Goal: Information Seeking & Learning: Learn about a topic

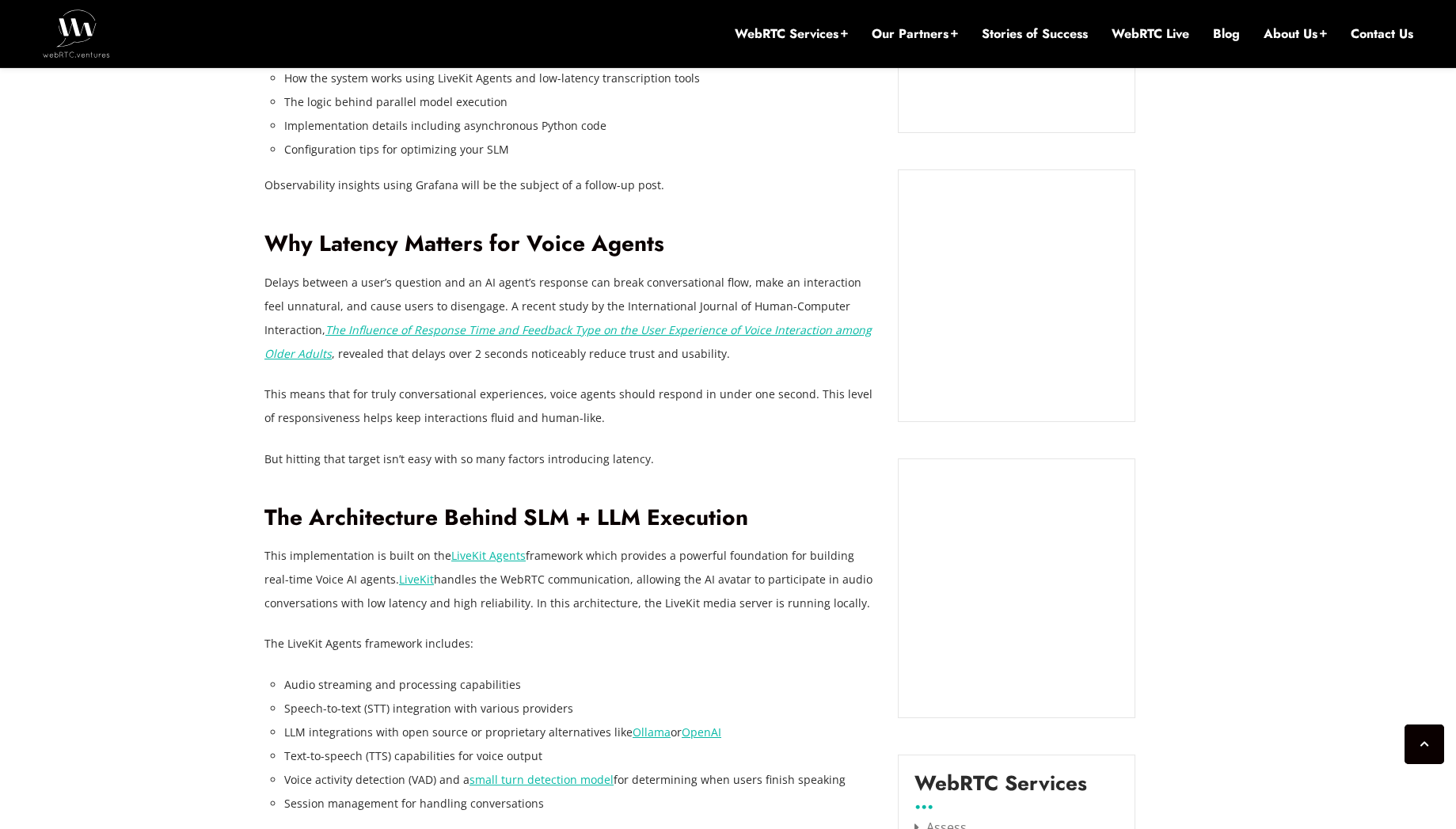
scroll to position [1703, 0]
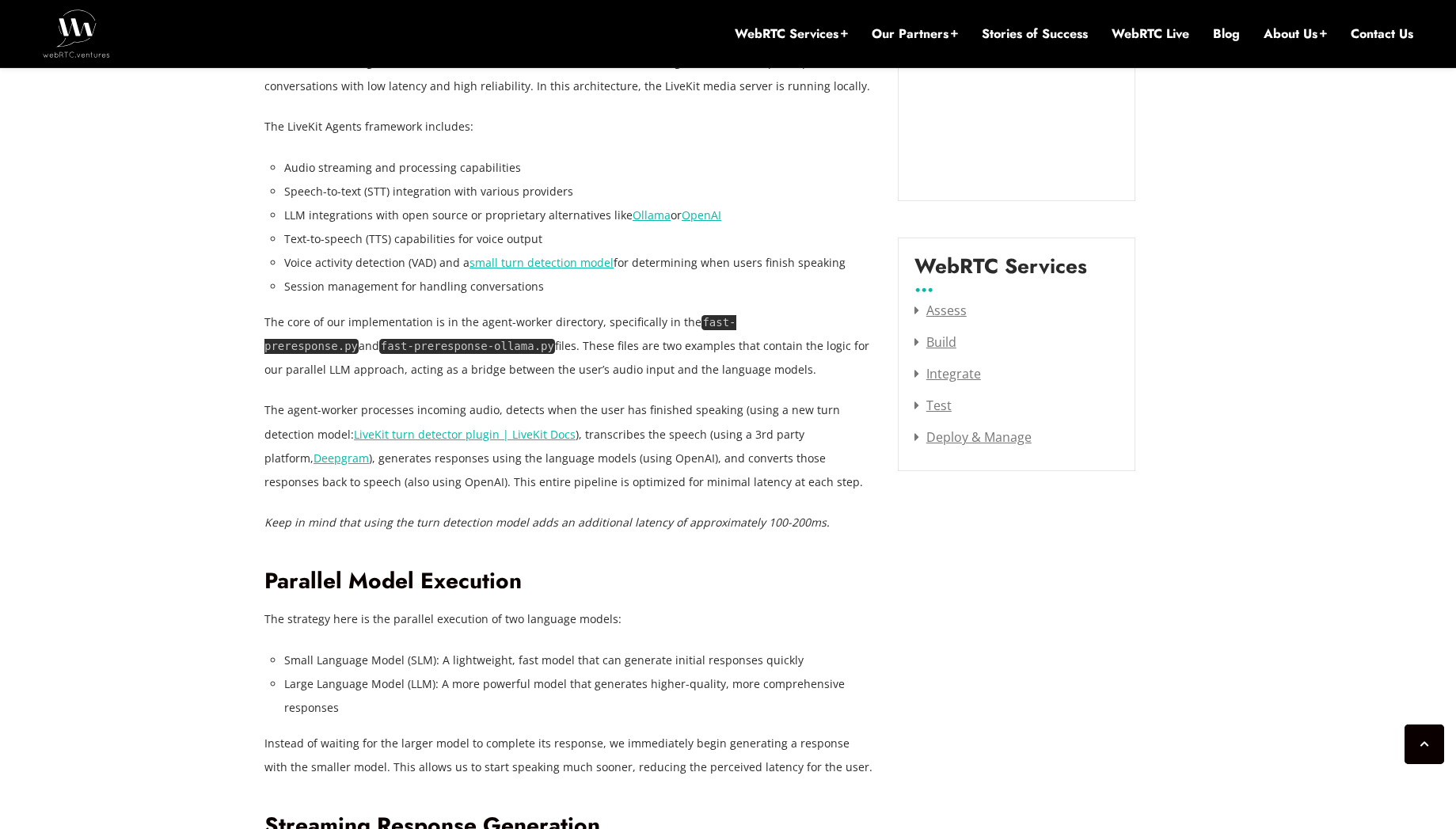
scroll to position [2042, 0]
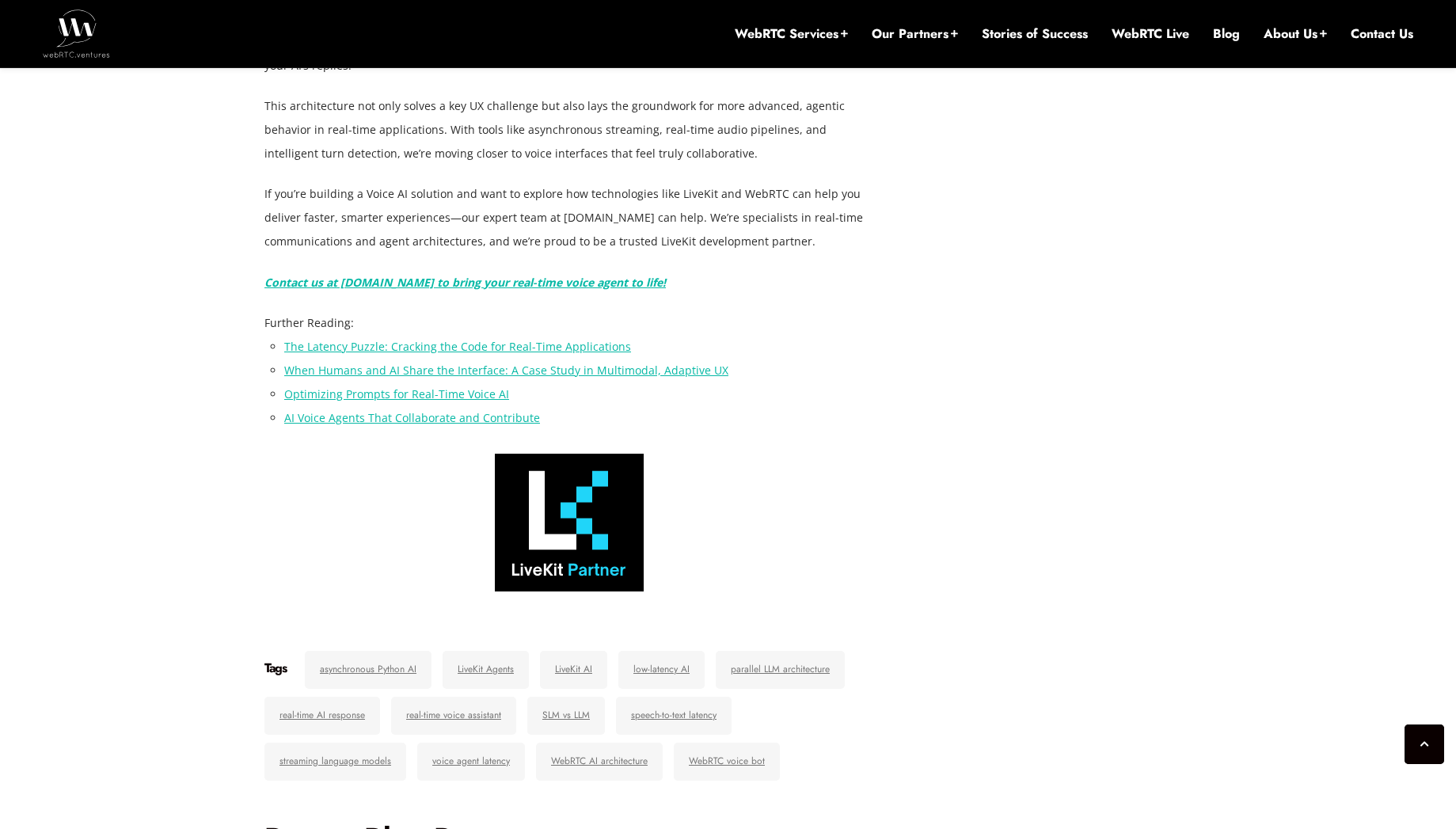
scroll to position [5666, 0]
click at [282, 77] on p "Reducing latency in AI-powered voice agents isn’t just a technical optimization…" at bounding box center [569, 29] width 609 height 95
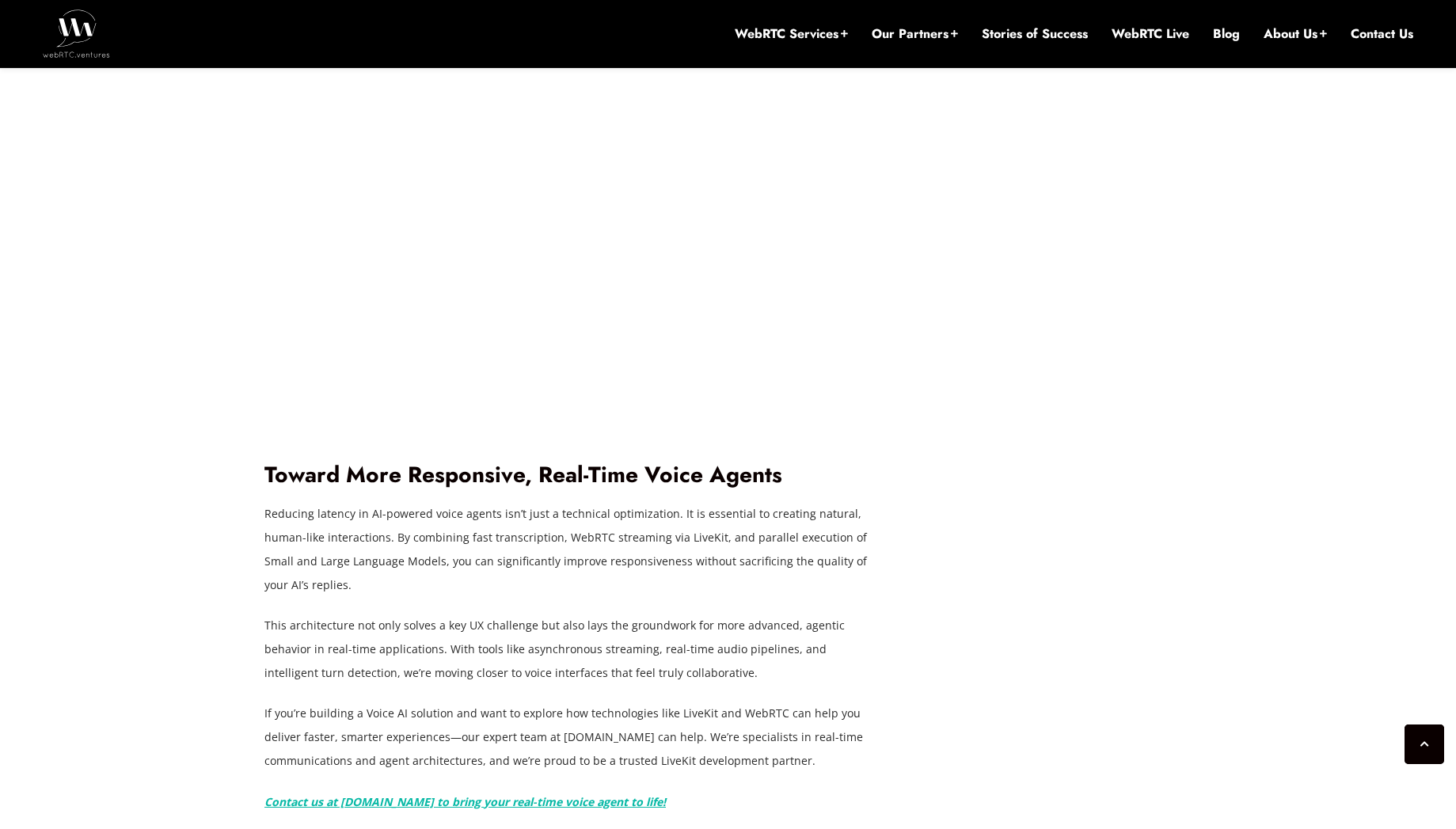
scroll to position [4627, 0]
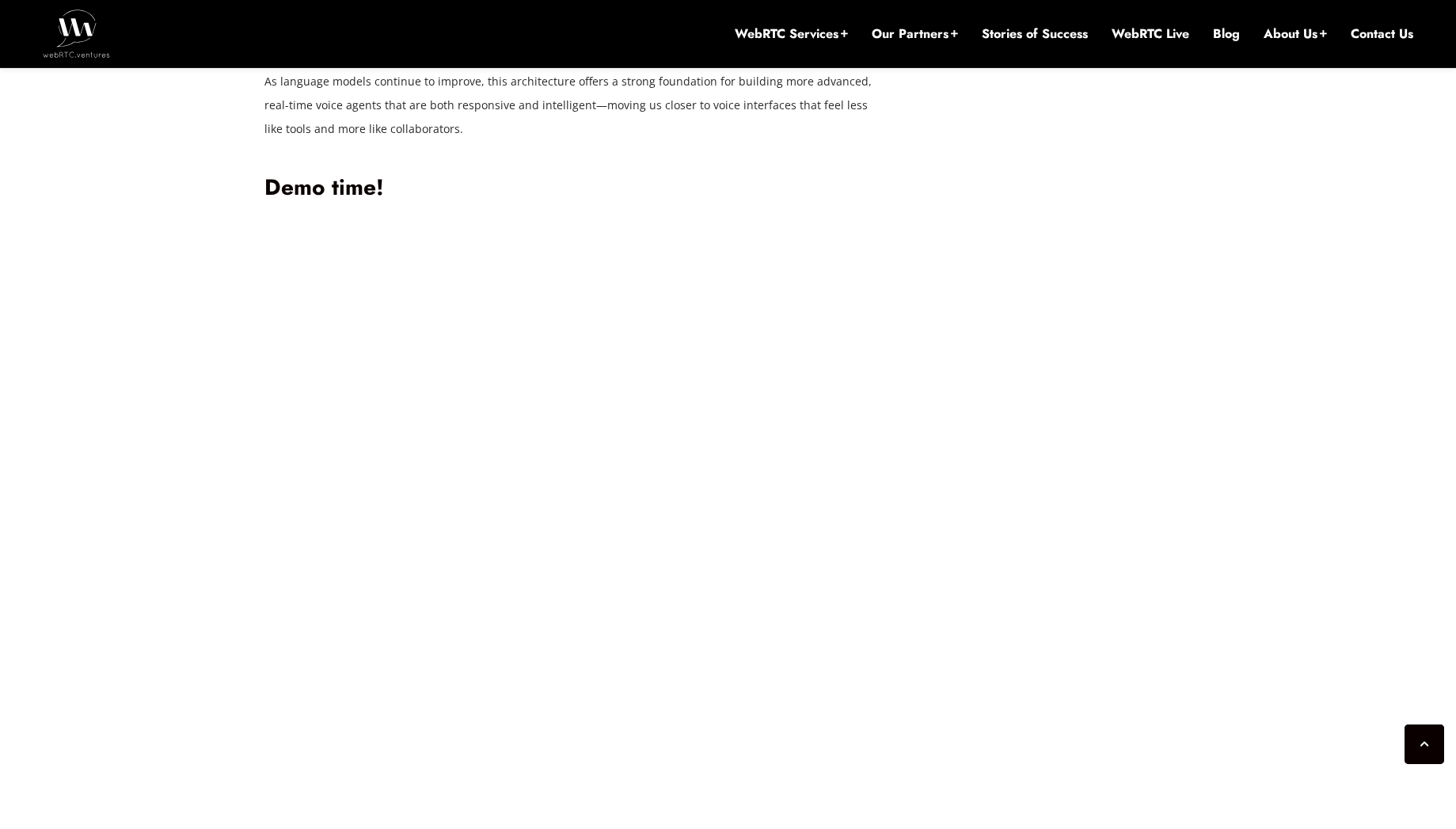
drag, startPoint x: 192, startPoint y: 290, endPoint x: 179, endPoint y: 288, distance: 13.2
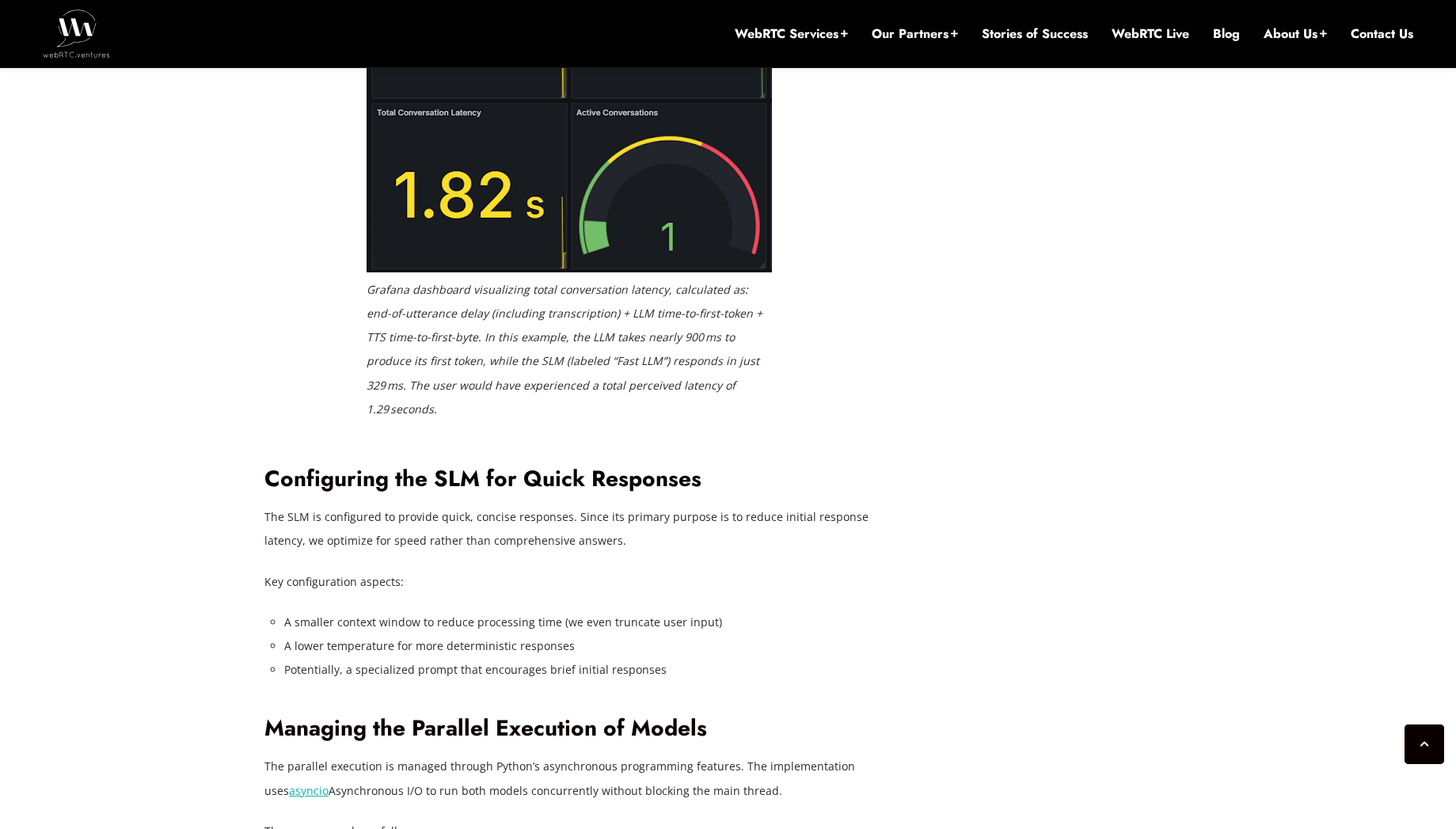
scroll to position [2906, 0]
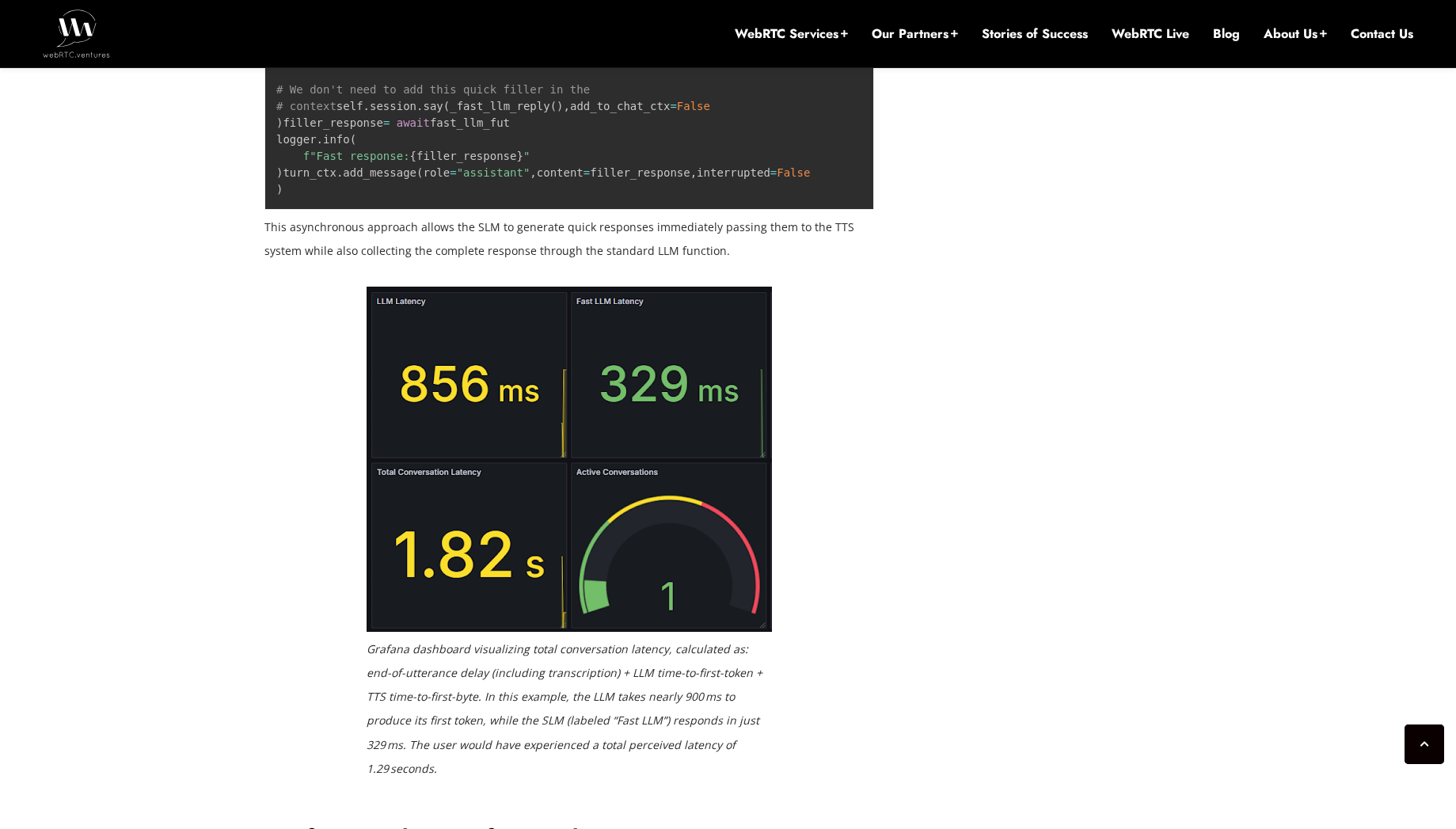
drag, startPoint x: 179, startPoint y: 288, endPoint x: 201, endPoint y: 303, distance: 26.6
click at [327, 210] on pre "#Let LLM reply to be aware of this "silence filler" #response fast_llm_fut = as…" at bounding box center [569, 81] width 609 height 256
click at [331, 196] on code "#Let LLM reply to be aware of this "silence filler" #response fast_llm_fut = as…" at bounding box center [653, 80] width 754 height 229
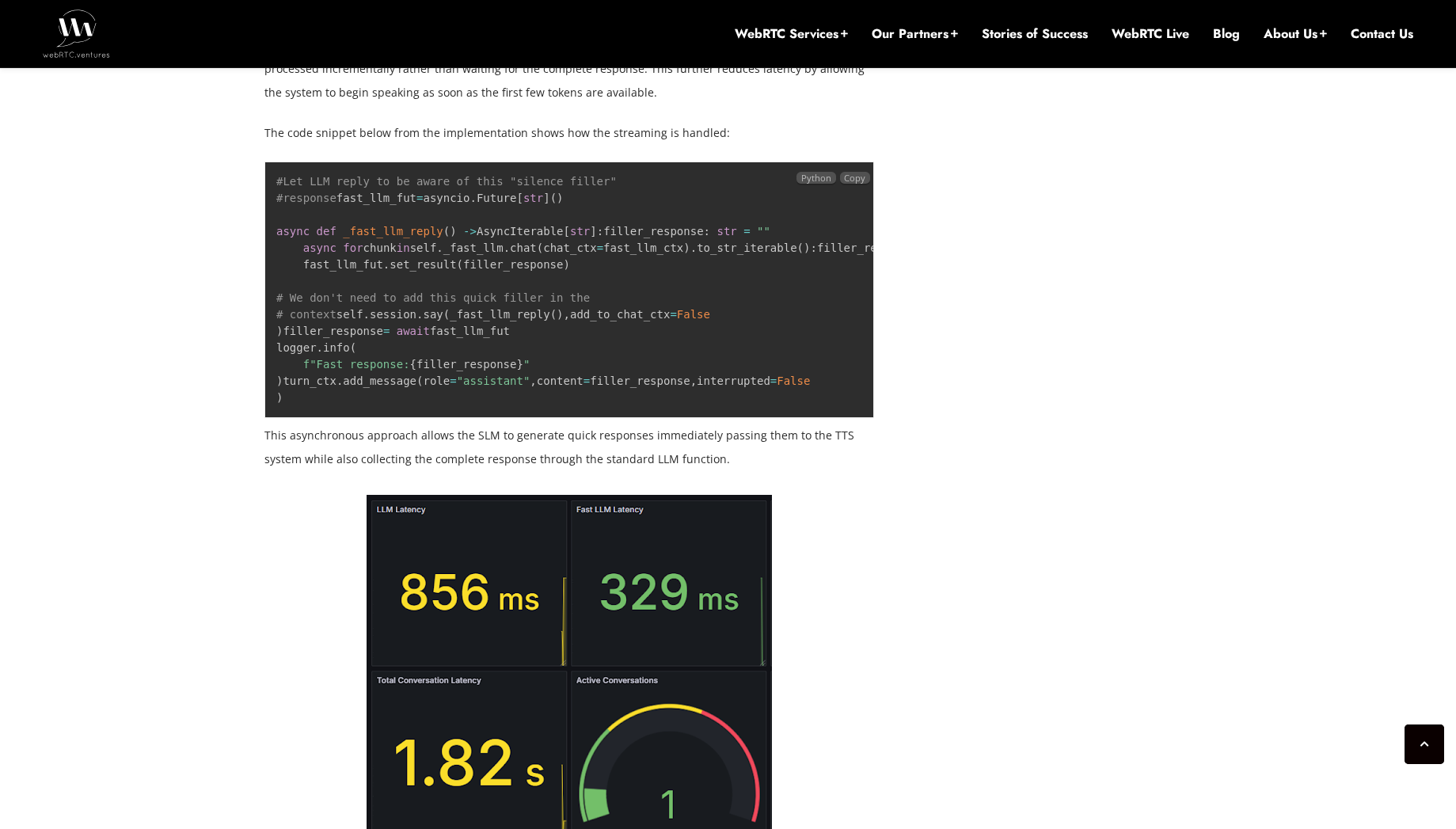
scroll to position [2683, 0]
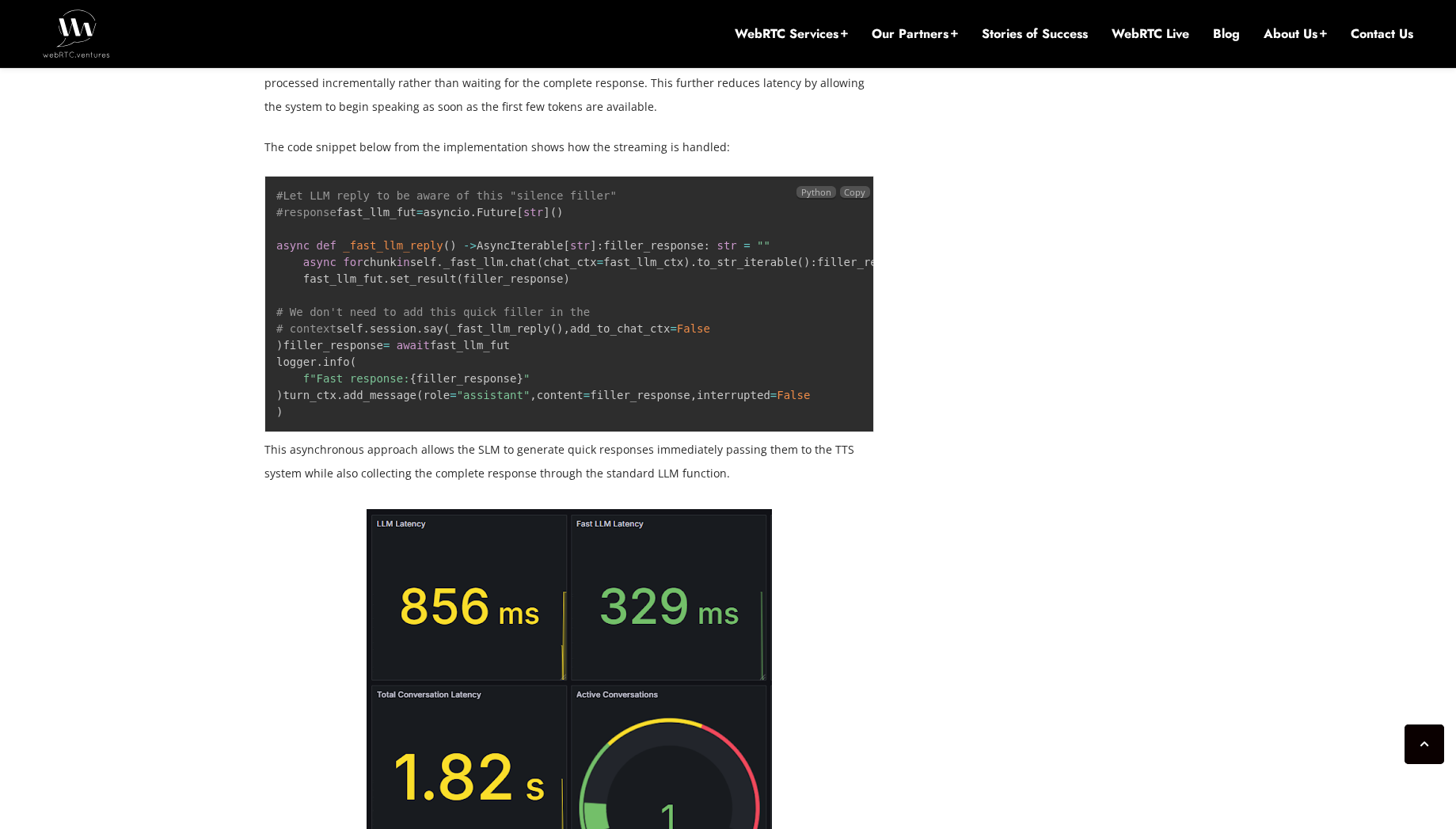
click at [454, 433] on pre "#Let LLM reply to be aware of this "silence filler" #response fast_llm_fut = as…" at bounding box center [569, 304] width 609 height 256
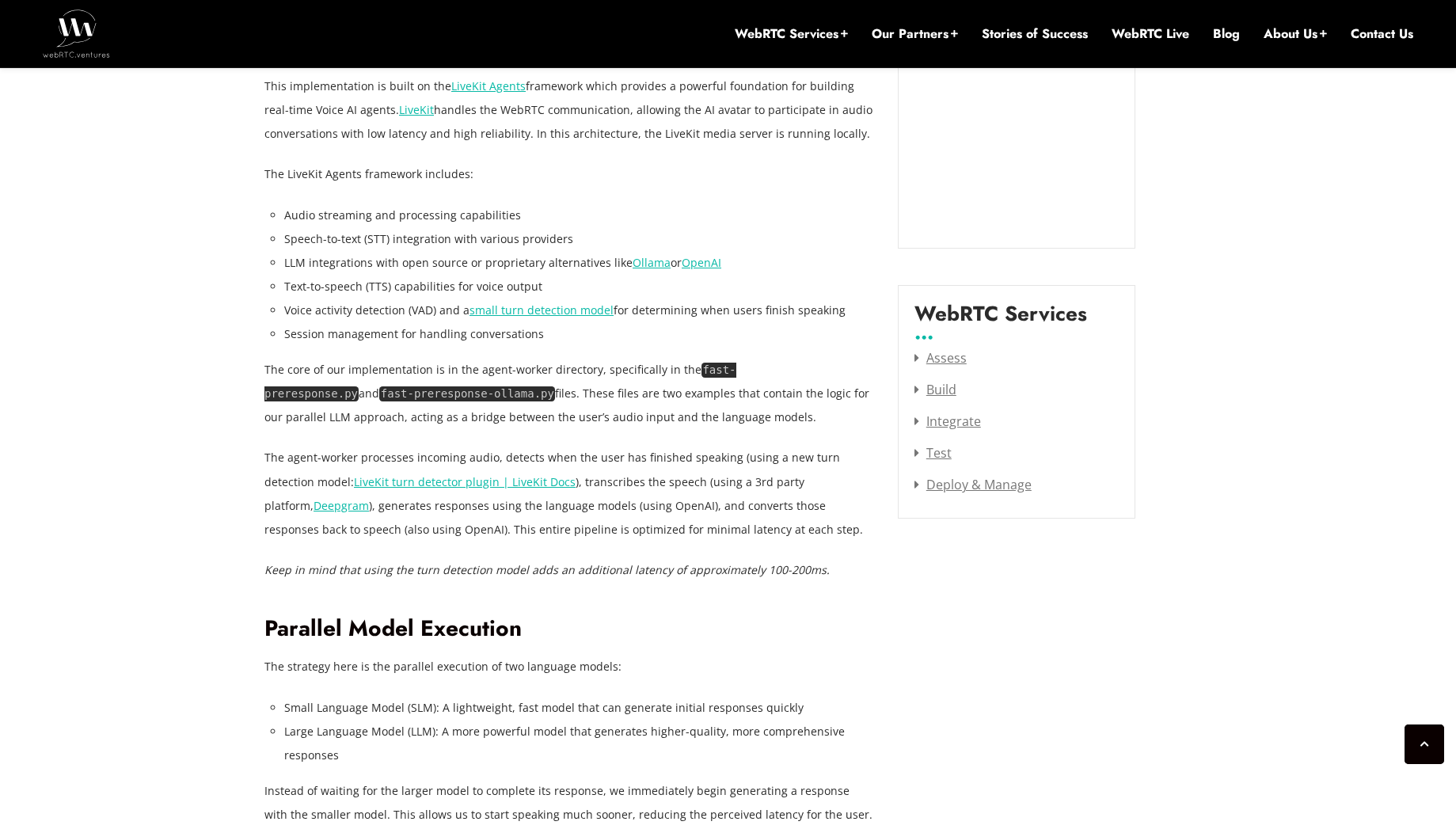
scroll to position [1854, 0]
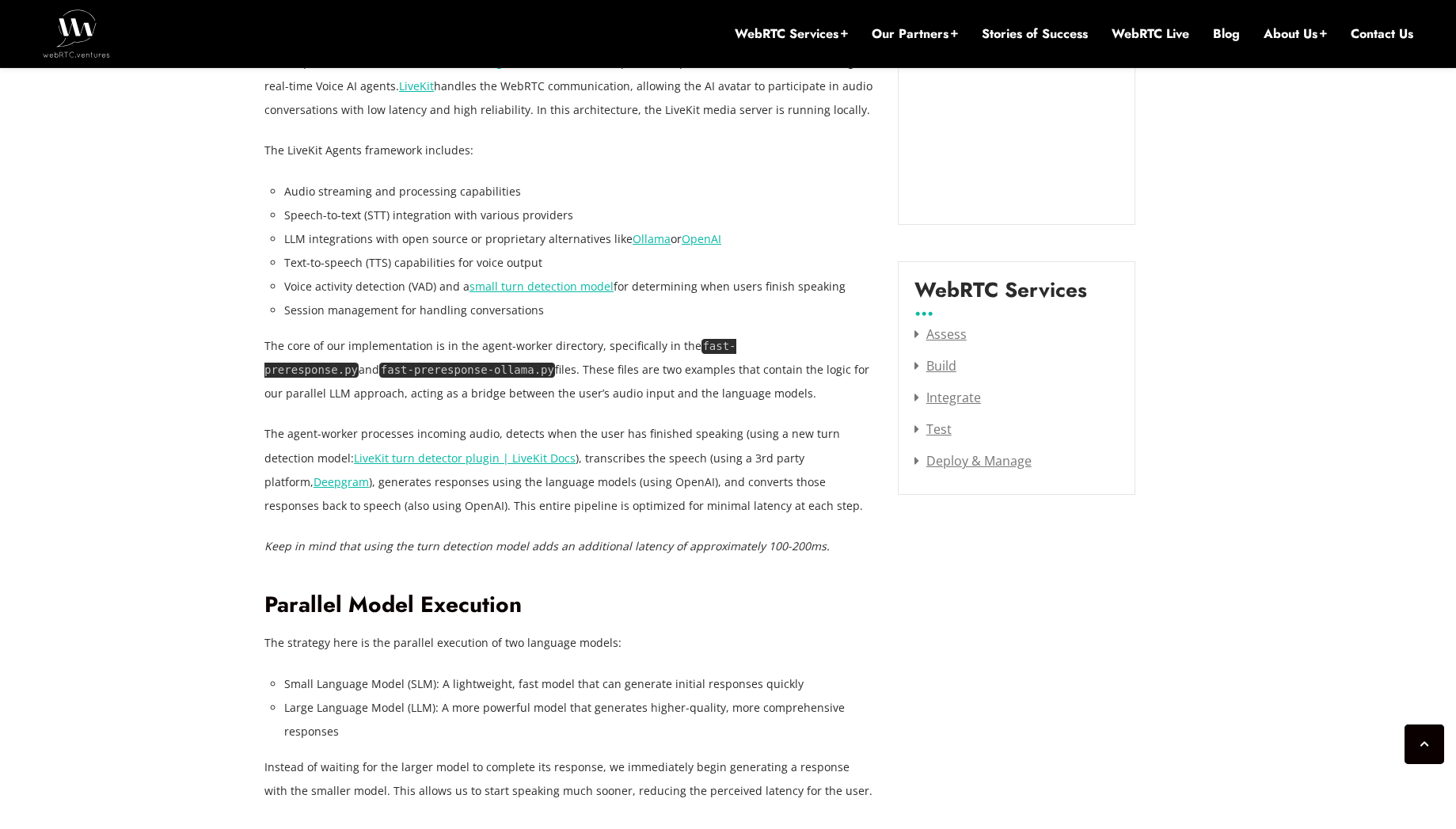
drag, startPoint x: 174, startPoint y: 167, endPoint x: 220, endPoint y: 196, distance: 54.4
